Goal: Find specific page/section: Find specific page/section

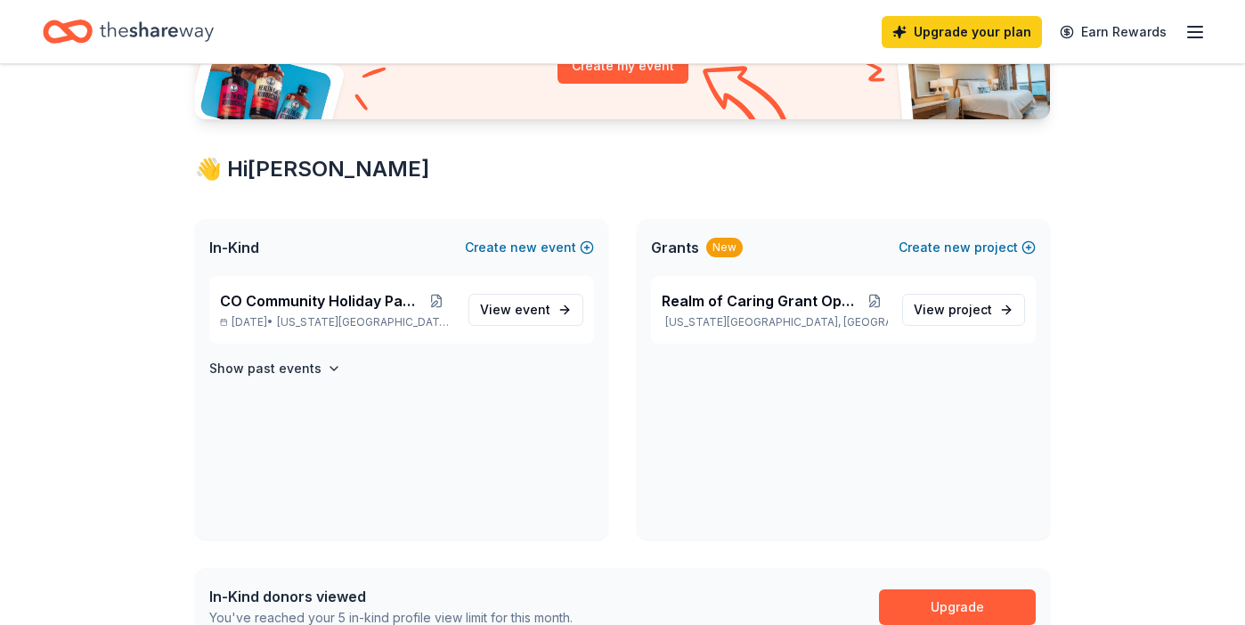
scroll to position [278, 0]
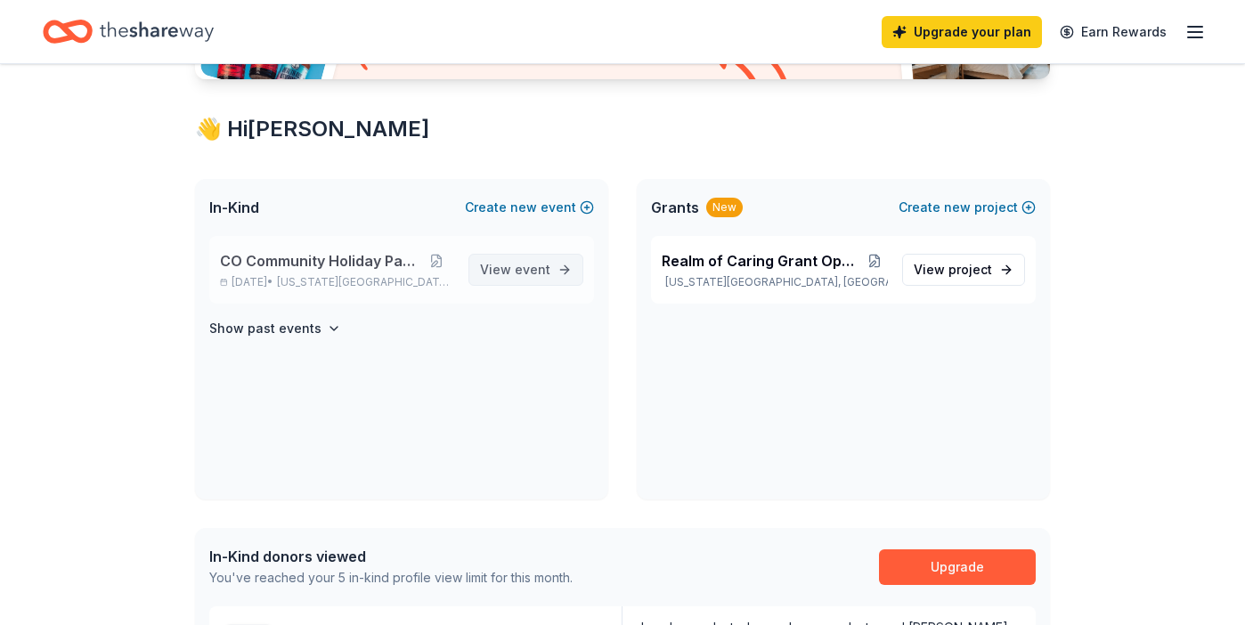
click at [527, 267] on span "event" at bounding box center [533, 269] width 36 height 15
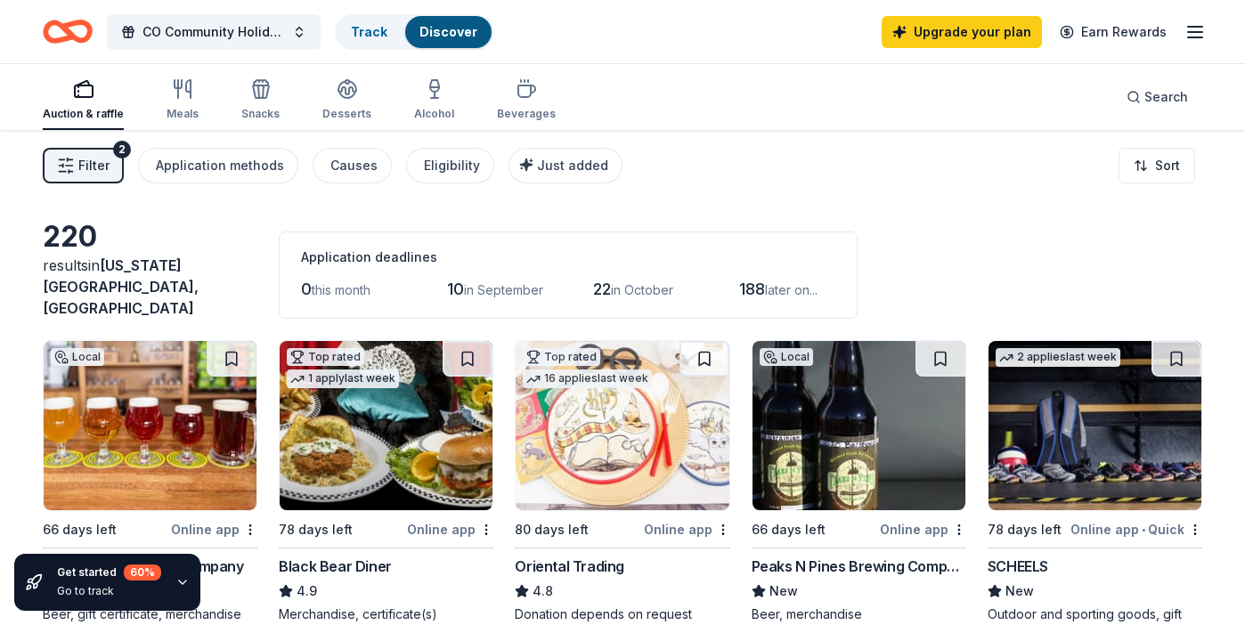
click at [626, 431] on img at bounding box center [622, 425] width 213 height 169
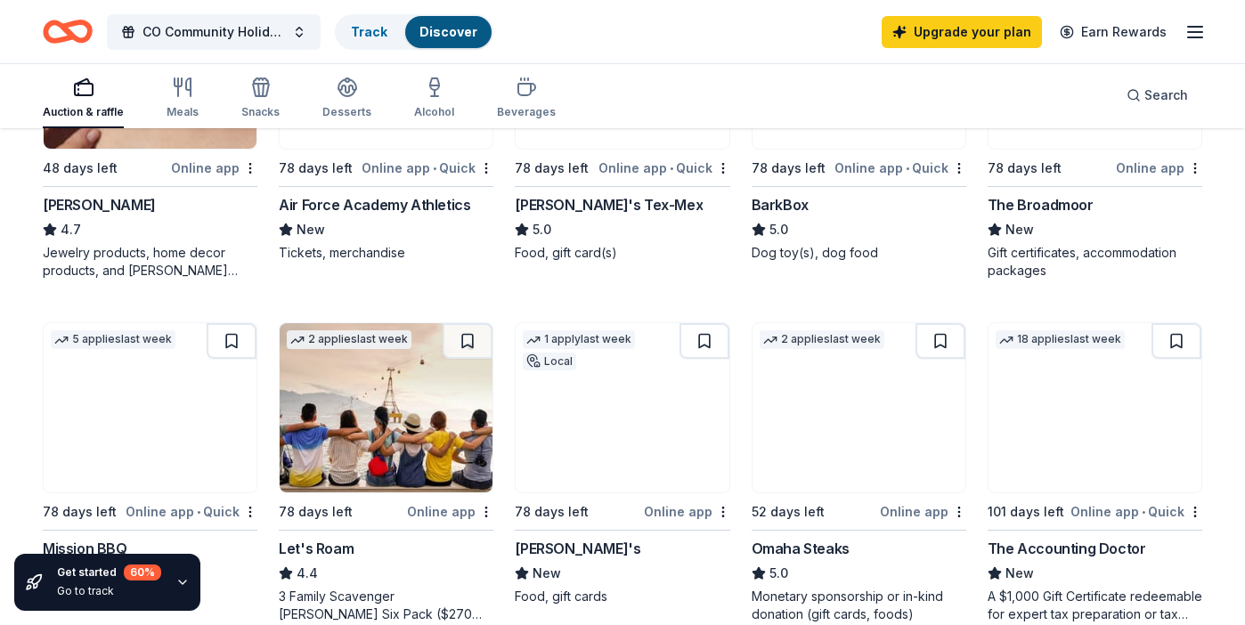
scroll to position [706, 0]
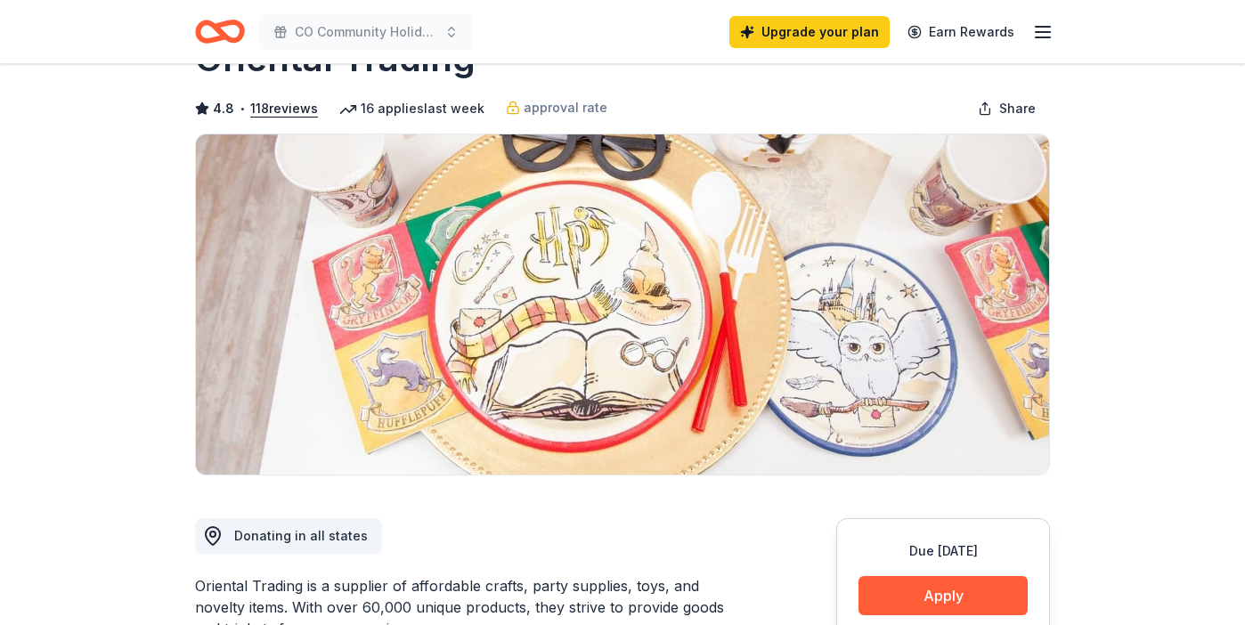
scroll to position [69, 0]
